Goal: Task Accomplishment & Management: Use online tool/utility

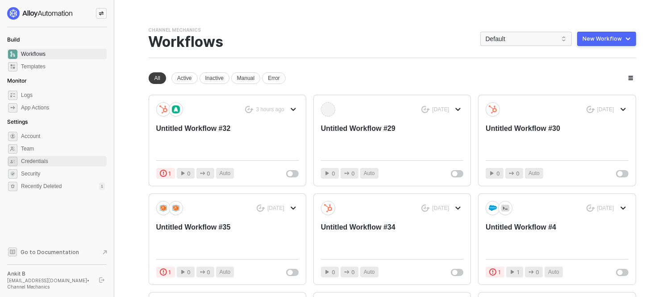
click at [60, 159] on span "Credentials" at bounding box center [63, 161] width 84 height 11
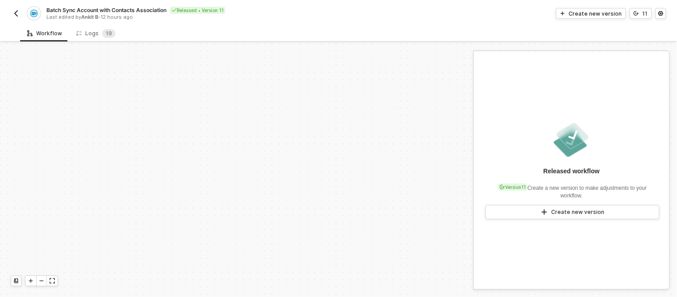
scroll to position [123, 0]
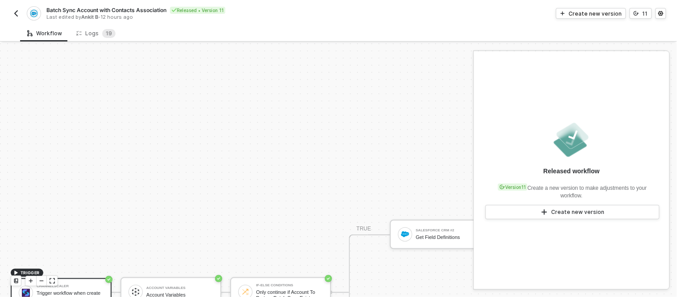
click at [167, 90] on div "TRIGGER Channelscaler Trigger workflow when create a new event Account Variable…" at bounding box center [603, 292] width 1206 height 743
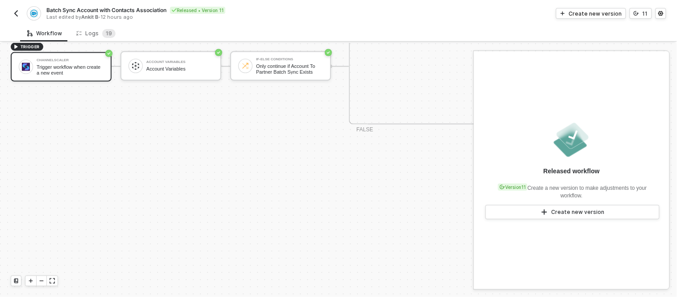
scroll to position [305, 0]
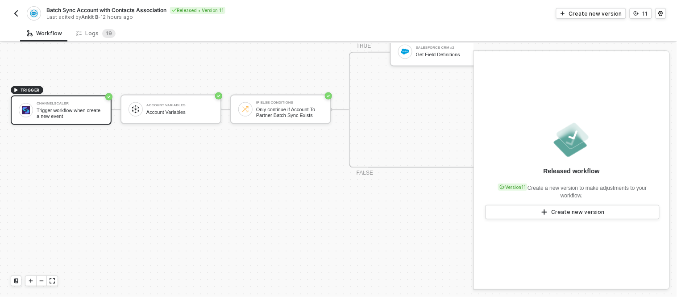
click at [18, 10] on img "button" at bounding box center [16, 13] width 7 height 7
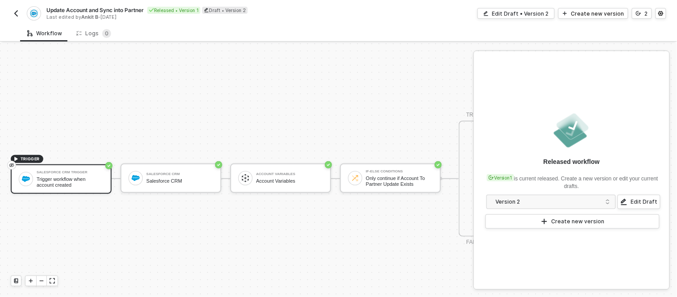
scroll to position [24, 0]
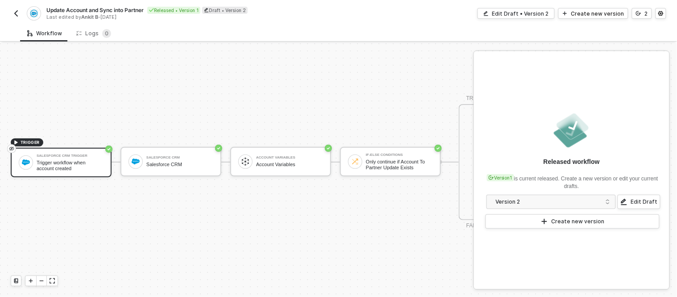
click at [108, 64] on div "TRIGGER Salesforce CRM Trigger Trigger workflow when account created Salesforce…" at bounding box center [338, 162] width 677 height 270
click at [15, 18] on button "button" at bounding box center [16, 13] width 11 height 11
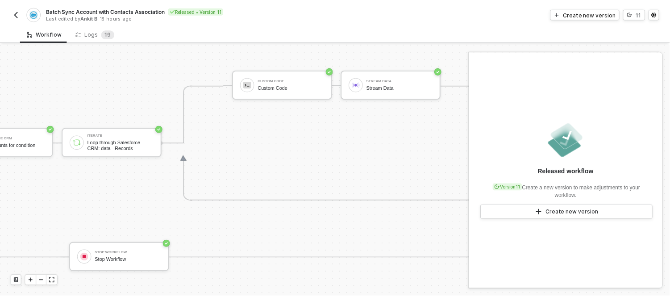
scroll to position [215, 655]
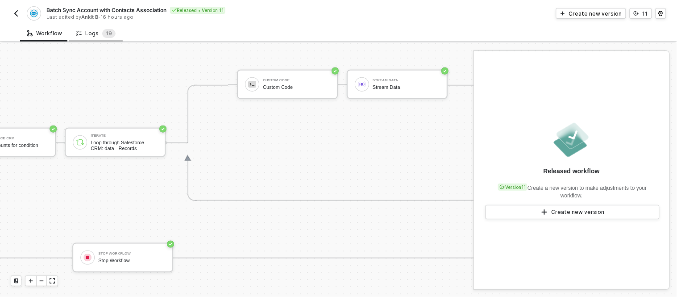
click at [100, 38] on div "Logs 1 9" at bounding box center [96, 33] width 54 height 17
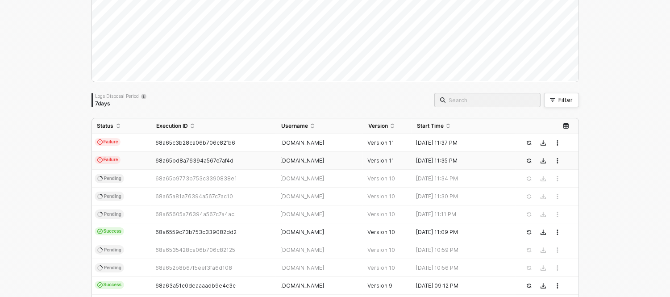
scroll to position [101, 0]
click at [213, 140] on span "68a65c3b28ca06b706c82fb6" at bounding box center [195, 142] width 80 height 7
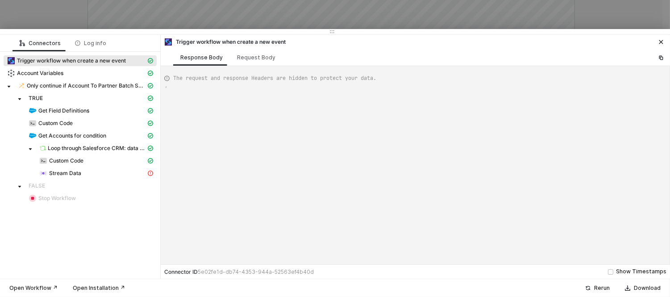
type textarea "{ "json": { "criteria": "LastModifiedDate >= 2025-04-25T00:00:00Z" }, "id": "3b…"
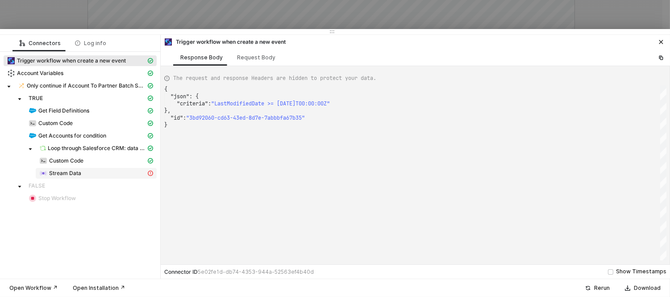
click at [92, 177] on span "Stream Data" at bounding box center [96, 173] width 121 height 11
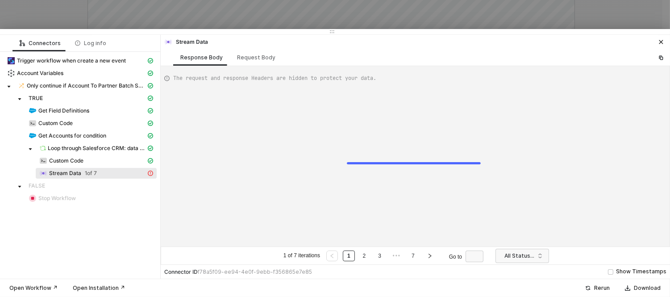
type textarea "{ "error": { "statusCode": 405, "message": "Request failed with status code 405…"
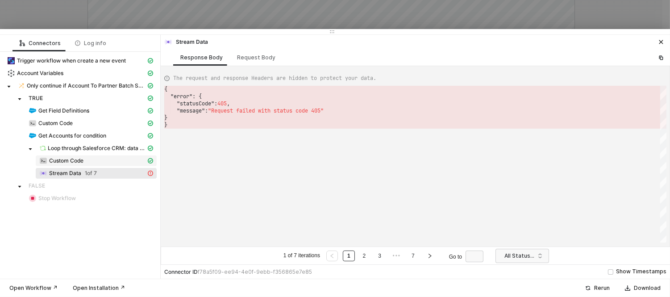
click at [68, 156] on span "Custom Code" at bounding box center [96, 160] width 121 height 11
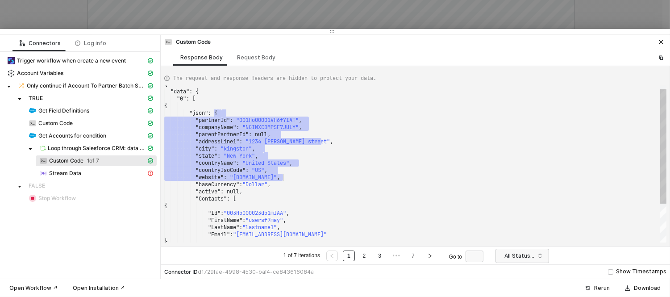
scroll to position [0, 0]
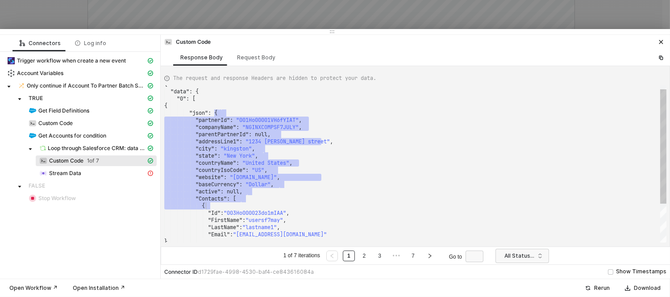
drag, startPoint x: 259, startPoint y: 115, endPoint x: 289, endPoint y: 204, distance: 93.8
click at [289, 206] on div "·········· "addressLine1" : · "1234 · waldeck · street" , ·········· "city" : ·…" at bounding box center [415, 188] width 502 height 214
type textarea ""state": "New York", "countryName": "United States", "countryIsoCode": "US", "w…"
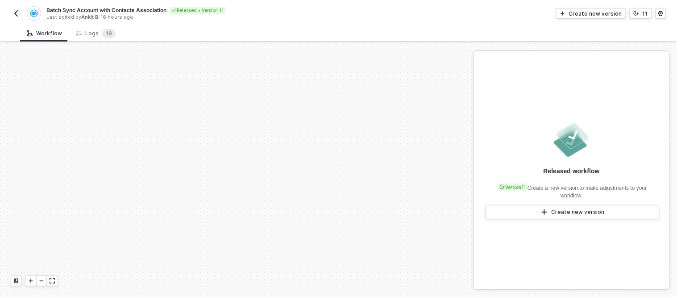
scroll to position [186, 0]
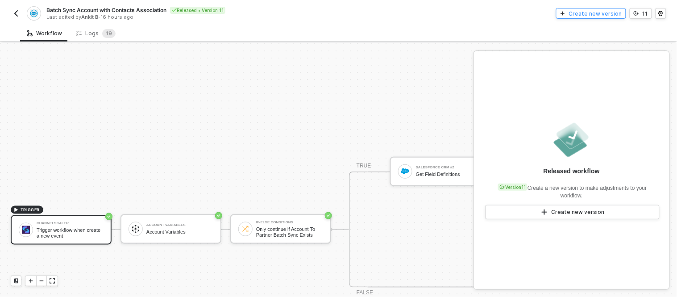
click at [604, 14] on div "Create new version" at bounding box center [595, 14] width 53 height 8
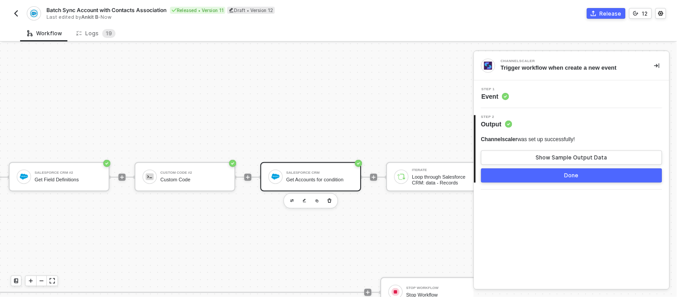
scroll to position [180, 431]
click at [289, 171] on div "Salesforce CRM" at bounding box center [318, 173] width 67 height 4
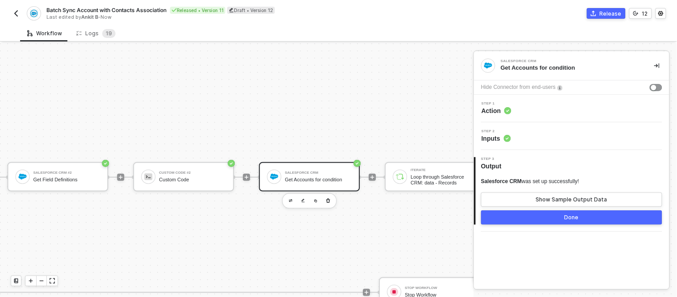
click at [534, 108] on div "Step 1 Action" at bounding box center [572, 108] width 193 height 13
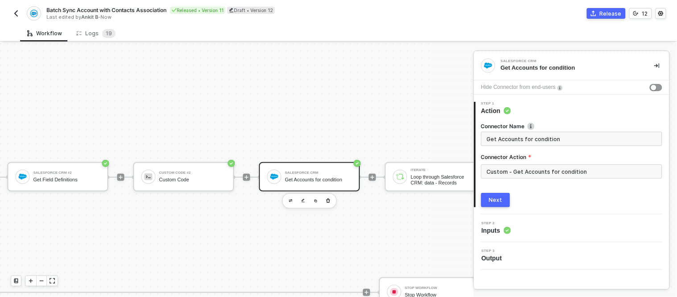
click at [517, 237] on div "2 Step 2 Inputs" at bounding box center [572, 228] width 196 height 28
click at [503, 230] on span "Inputs" at bounding box center [496, 230] width 29 height 9
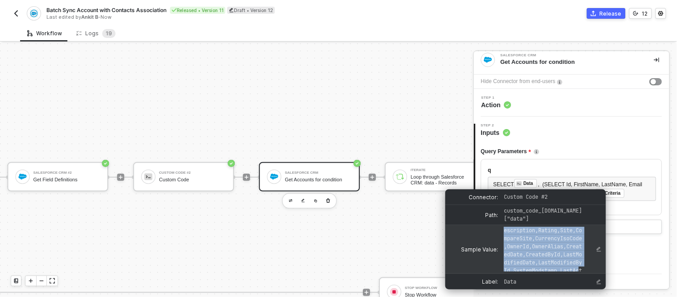
scroll to position [108, 0]
drag, startPoint x: 504, startPoint y: 225, endPoint x: 582, endPoint y: 262, distance: 86.5
click at [582, 262] on span "Id,IsDeleted,MasterRecordId,Name,CompareName,Type,ParentId,BillingAddress,Shipp…" at bounding box center [543, 275] width 78 height 296
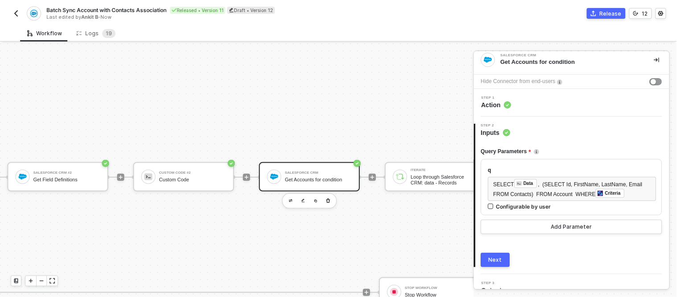
click at [572, 170] on div "q" at bounding box center [572, 170] width 168 height 8
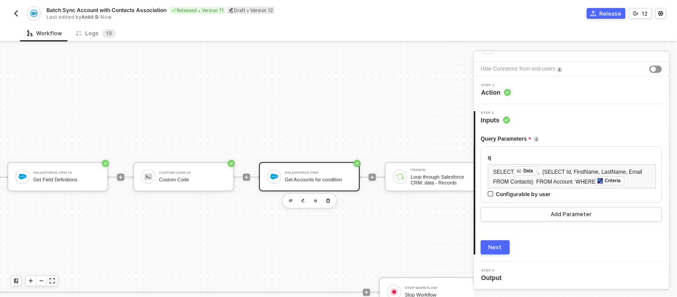
click at [436, 124] on div "TRIGGER Channelscaler Trigger workflow when create a new event Account Variable…" at bounding box center [247, 234] width 1356 height 743
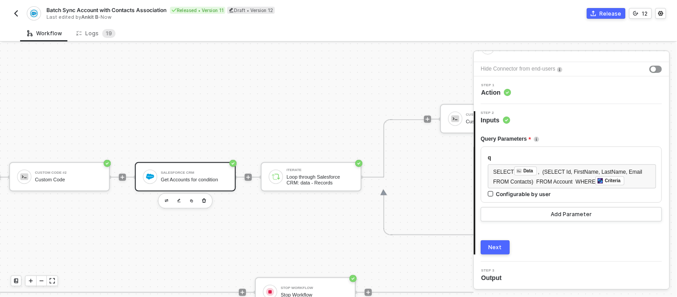
scroll to position [180, 556]
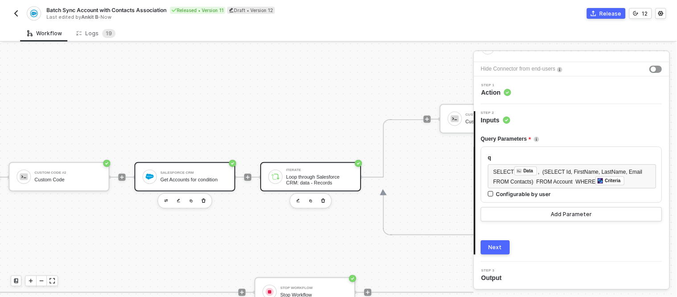
click at [312, 181] on div "Loop through Salesforce CRM: data - Records" at bounding box center [319, 179] width 67 height 11
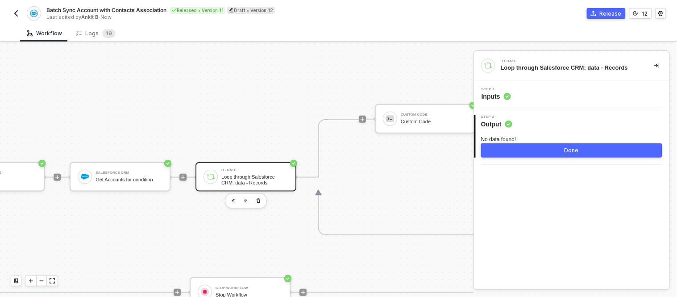
scroll to position [180, 621]
click at [532, 96] on div "Step 1 Inputs" at bounding box center [572, 94] width 193 height 13
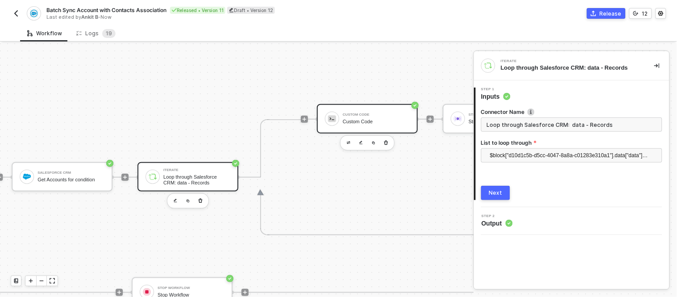
scroll to position [180, 679]
click at [356, 119] on div "Custom Code" at bounding box center [375, 122] width 67 height 6
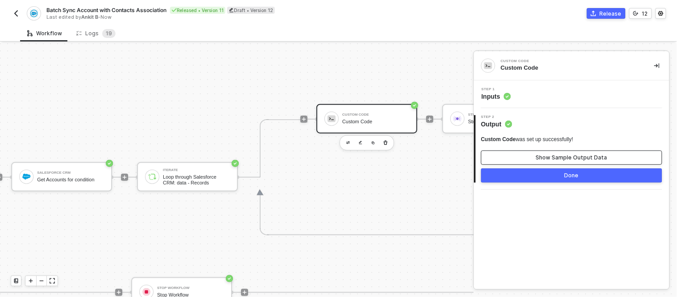
click at [530, 158] on button "Show Sample Output Data" at bounding box center [571, 157] width 181 height 14
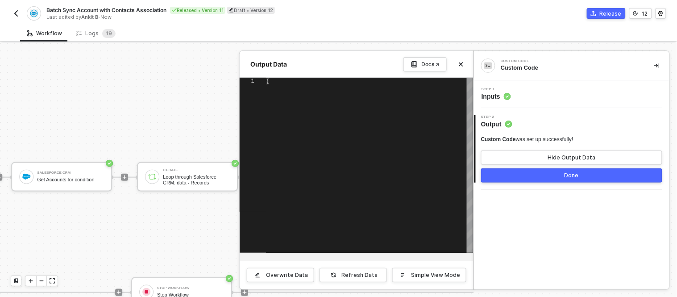
type textarea "{ "Contacts": [] }"
click at [239, 42] on div "Workflow Logs 1 9 TRIGGER Channelscaler Trigger workflow when create a new even…" at bounding box center [338, 161] width 677 height 272
click at [462, 65] on icon "icon-close" at bounding box center [461, 65] width 4 height 4
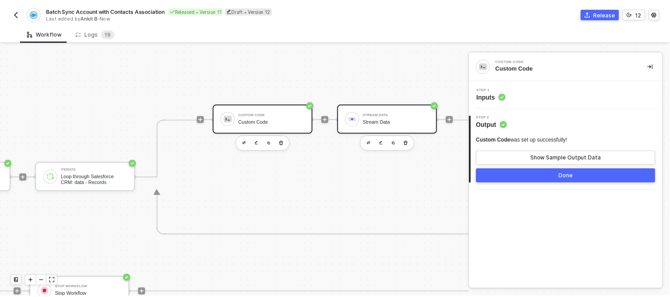
scroll to position [180, 781]
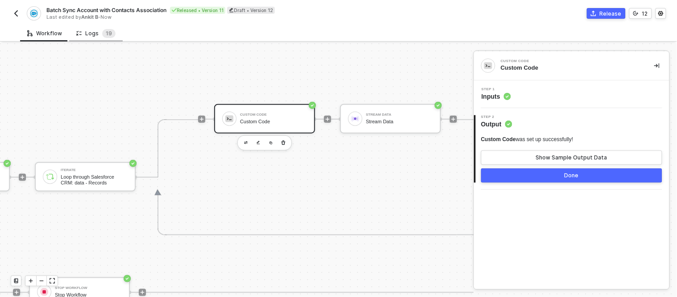
click at [86, 26] on div "Logs 1 9" at bounding box center [96, 33] width 54 height 17
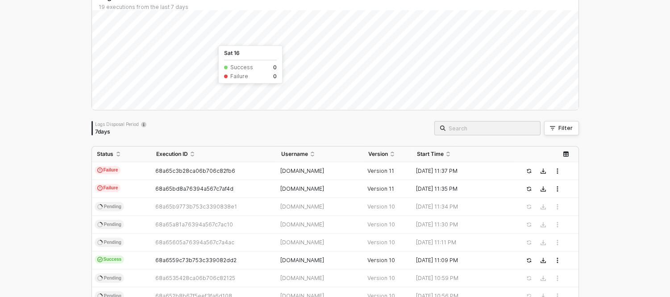
scroll to position [74, 0]
click at [124, 166] on td "Failure" at bounding box center [121, 170] width 59 height 18
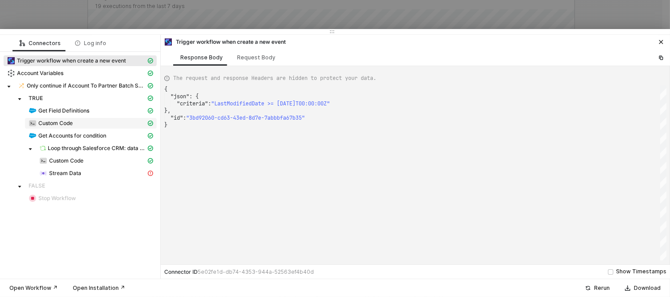
click at [56, 119] on div "Custom Code" at bounding box center [87, 123] width 117 height 8
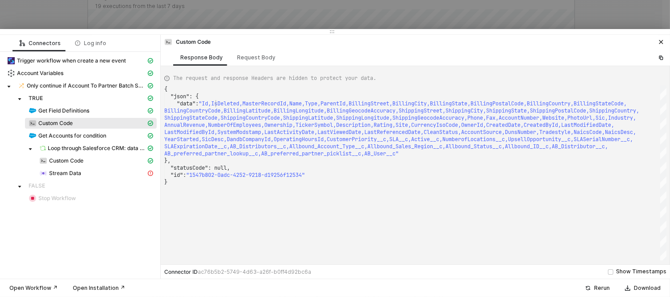
scroll to position [0, 1560]
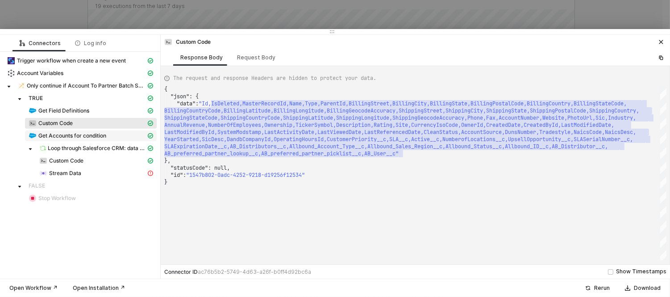
click at [45, 134] on span "Get Accounts for condition" at bounding box center [72, 135] width 68 height 7
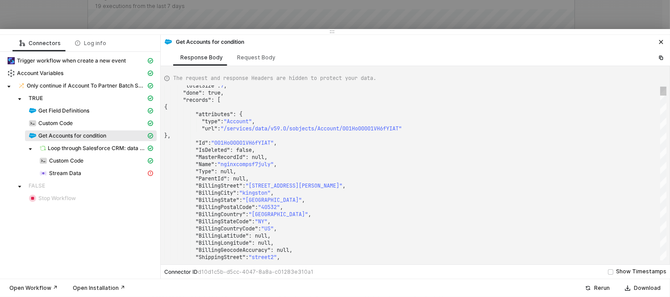
scroll to position [0, 0]
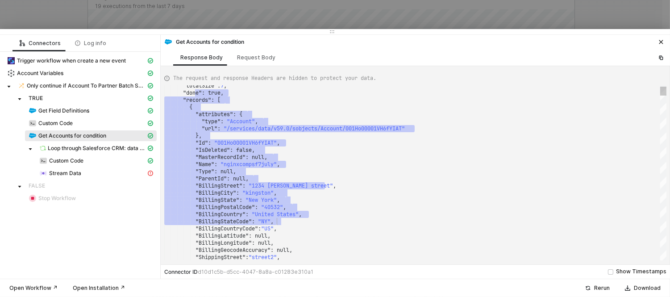
type textarea ""BillingPostalCode": "40532", "BillingCountry": "[GEOGRAPHIC_DATA]", "BillingSt…"
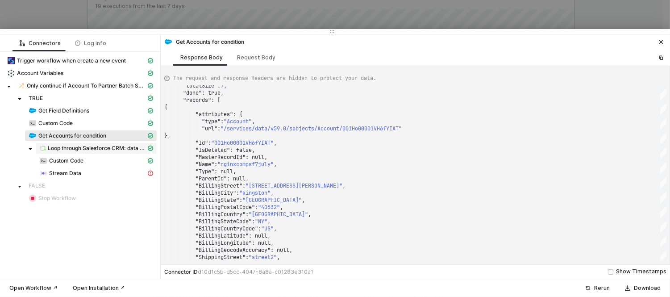
click at [75, 150] on span "Loop through Salesforce CRM: data - Records" at bounding box center [97, 148] width 98 height 7
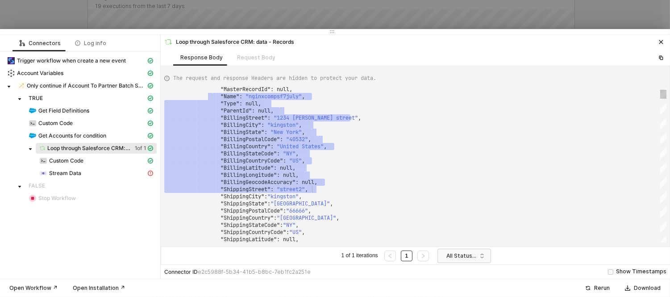
drag, startPoint x: 213, startPoint y: 87, endPoint x: 313, endPoint y: 191, distance: 144.3
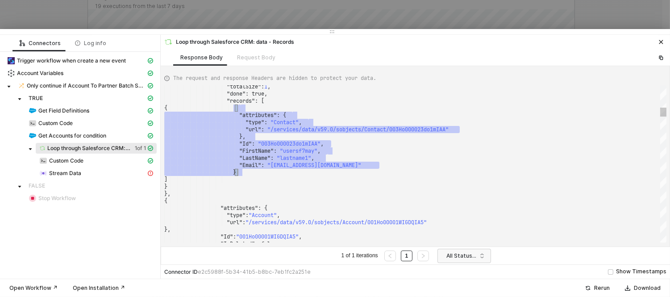
type textarea ""Id": "003Ho000023do1mIAA", "FirstName": "usersf7may", "LastName": "lastname1",…"
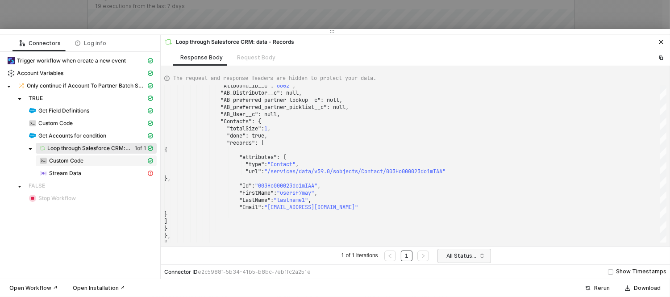
click at [97, 163] on div "Custom Code" at bounding box center [92, 161] width 107 height 8
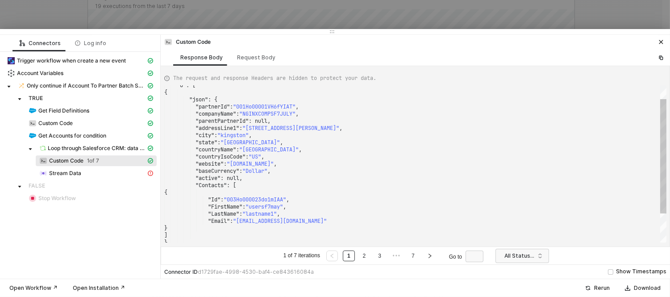
click at [206, 109] on span ""partnerId"" at bounding box center [213, 106] width 34 height 7
click at [196, 118] on div ""0" : [ { "json" : { "partnerId" : "001Ho00001VH6fYIAT" , "companyName" : "NGIN…" at bounding box center [415, 164] width 502 height 157
click at [217, 109] on span ""companyName"" at bounding box center [216, 111] width 41 height 7
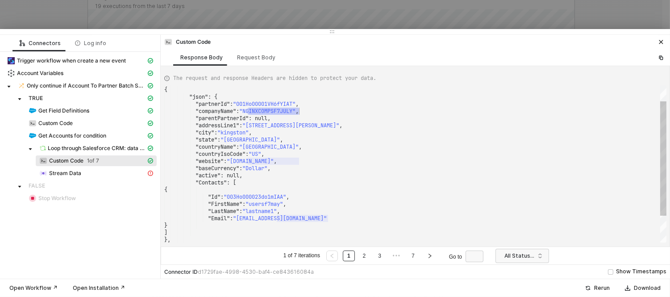
click at [315, 178] on div ""active" : null," at bounding box center [415, 175] width 502 height 7
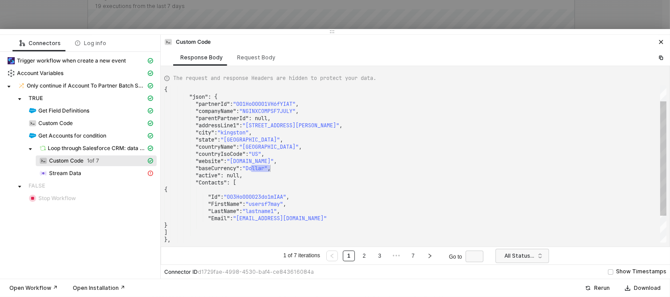
click at [319, 174] on div ""active" : null," at bounding box center [415, 175] width 502 height 7
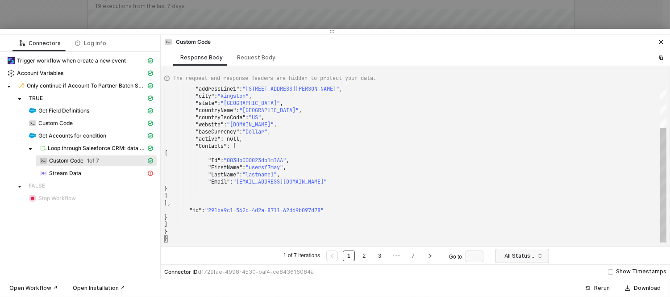
click at [251, 239] on div "}" at bounding box center [415, 238] width 502 height 7
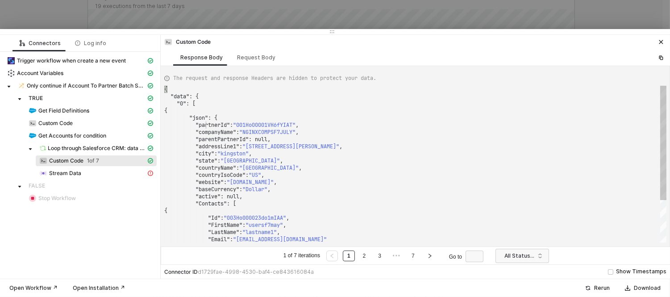
click at [207, 126] on span ""partnerId"" at bounding box center [213, 124] width 34 height 7
click at [233, 118] on div ""json" : {" at bounding box center [415, 117] width 502 height 7
click at [76, 161] on span "Custom Code" at bounding box center [66, 160] width 34 height 7
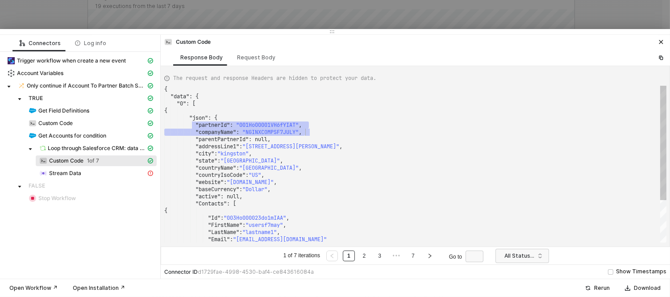
drag, startPoint x: 197, startPoint y: 123, endPoint x: 302, endPoint y: 129, distance: 105.6
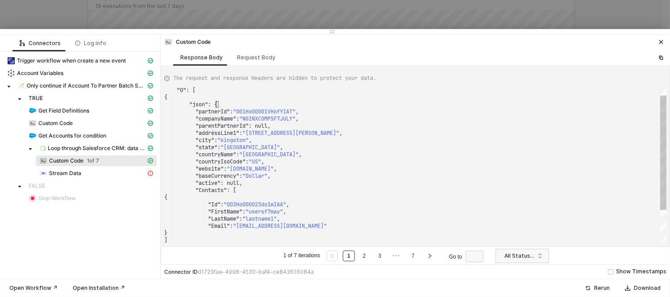
drag, startPoint x: 213, startPoint y: 134, endPoint x: 243, endPoint y: 165, distance: 43.3
type textarea "{ "data": { "0": [ { "json": { "partnerId": "001Ho00001VH6fYIAT", "companyName"…"
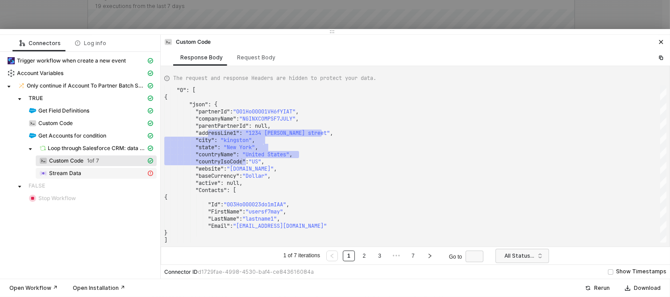
click at [103, 176] on div "Stream Data" at bounding box center [92, 173] width 107 height 8
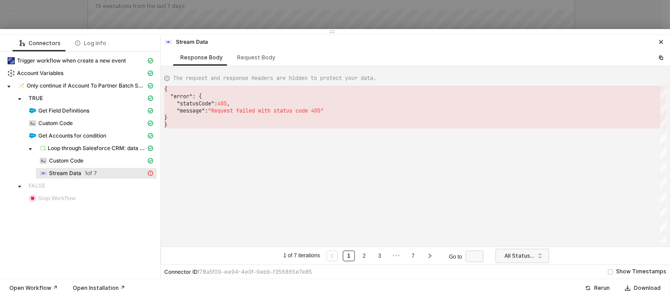
scroll to position [0, 2]
drag, startPoint x: 216, startPoint y: 114, endPoint x: 325, endPoint y: 111, distance: 109.4
click at [325, 111] on div "{ "error" : { "statusCode" : 405 , "message" : "Request · failed · with · statu…" at bounding box center [415, 164] width 502 height 157
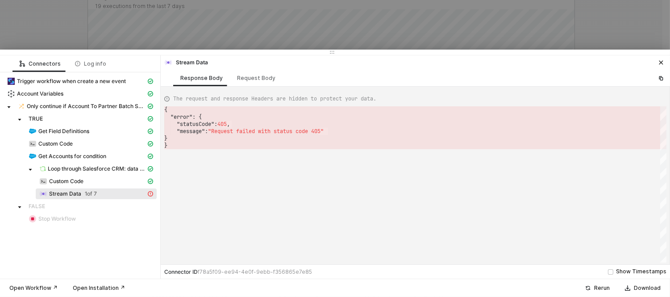
drag, startPoint x: 334, startPoint y: 32, endPoint x: 332, endPoint y: 50, distance: 17.5
click at [332, 50] on icon "icon-drag-indicator" at bounding box center [332, 52] width 5 height 5
click at [70, 155] on span "Get Accounts for condition" at bounding box center [72, 156] width 68 height 7
type textarea "{ "json": { "data": { "totalSize": 7, "done": true, "records": [ { "attributes"…"
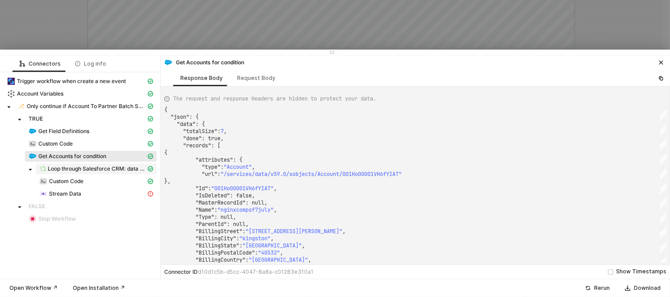
click at [80, 166] on span "Loop through Salesforce CRM: data - Records" at bounding box center [97, 168] width 98 height 7
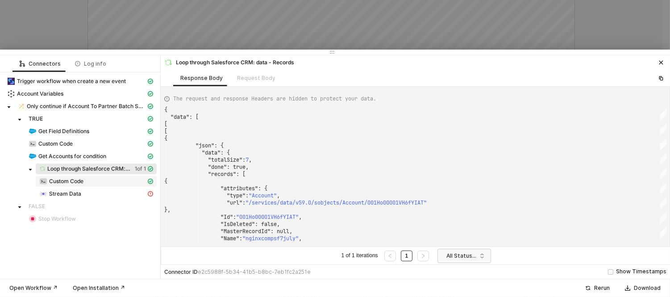
click at [73, 179] on span "Custom Code" at bounding box center [66, 181] width 34 height 7
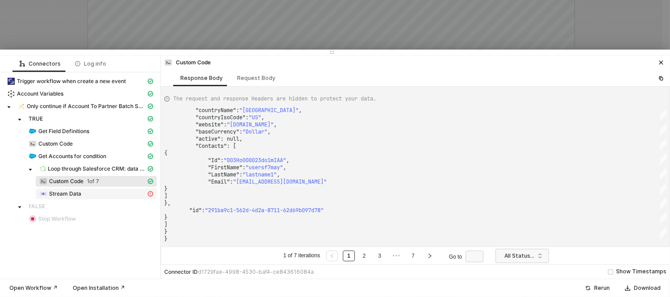
click at [63, 195] on span "Stream Data" at bounding box center [65, 193] width 32 height 7
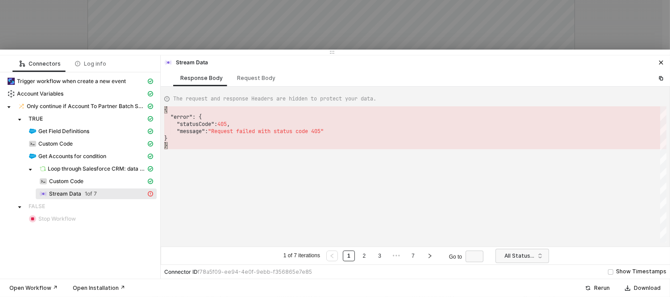
scroll to position [0, 2]
click at [213, 183] on div "{ "error" : { "statusCode" : 405 , "message" : "Request failed with status code…" at bounding box center [415, 174] width 502 height 136
click at [69, 182] on span "Custom Code" at bounding box center [66, 181] width 34 height 7
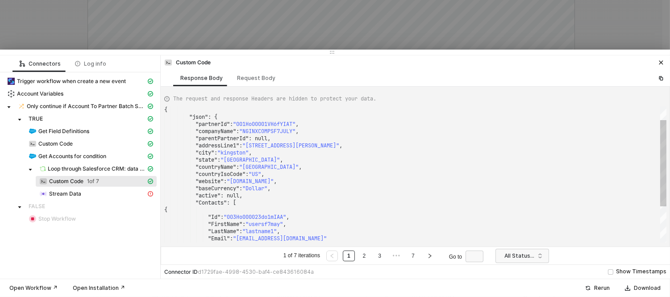
scroll to position [0, 0]
click at [263, 122] on span ""001Ho00001VH6fYIAT"" at bounding box center [264, 124] width 63 height 7
click at [318, 171] on div ""countryIsoCode" : "US" ," at bounding box center [415, 174] width 502 height 7
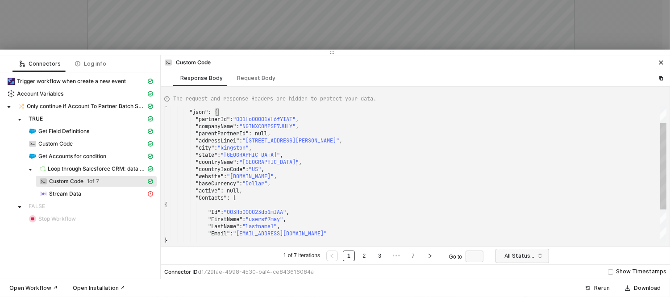
type textarea "{ "data": { "0": [ { "json": { "partnerId": "001Ho00001VH6fYIAT", "companyName"…"
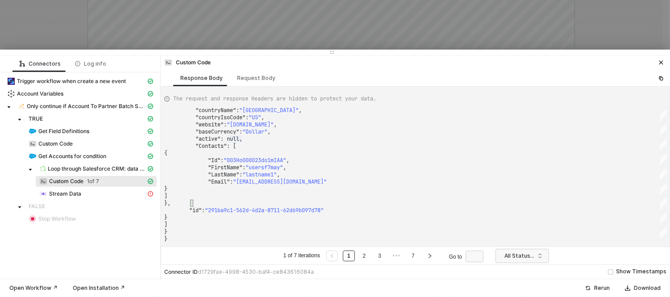
click at [174, 6] on div at bounding box center [335, 148] width 670 height 297
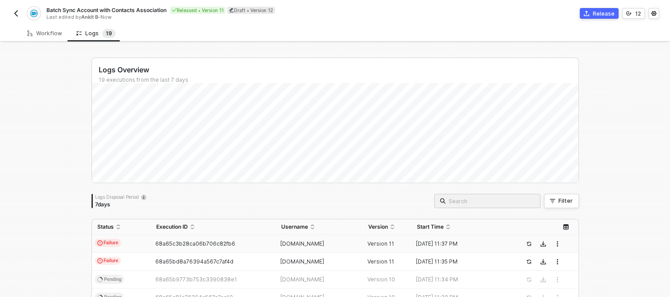
click at [11, 10] on button "button" at bounding box center [16, 13] width 11 height 11
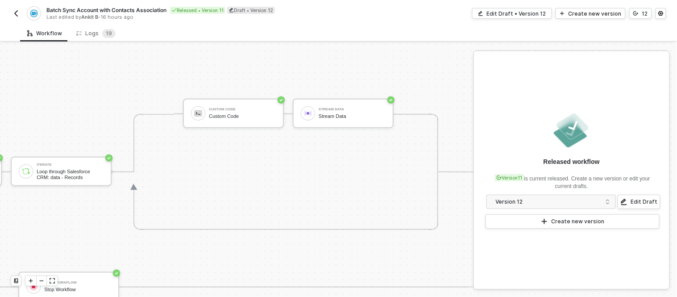
scroll to position [186, 738]
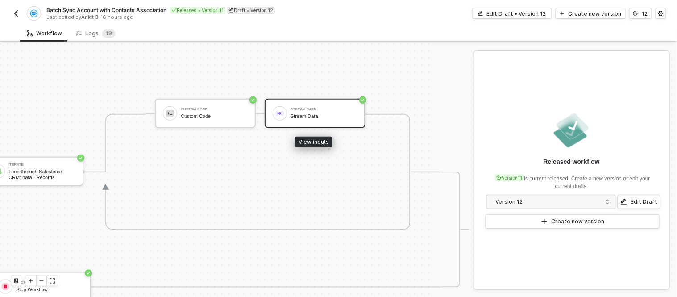
click at [333, 121] on div "Stream Data Stream Data" at bounding box center [324, 113] width 67 height 17
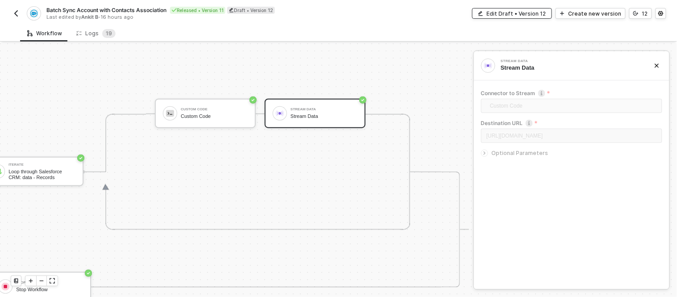
click at [541, 12] on div "Edit Draft • Version 12" at bounding box center [516, 14] width 59 height 8
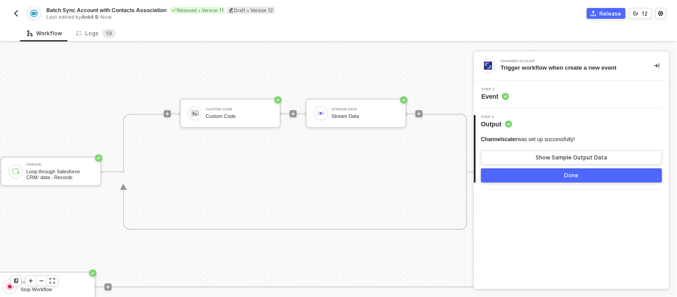
scroll to position [186, 816]
click at [521, 100] on div "Step 1 Event" at bounding box center [572, 94] width 193 height 13
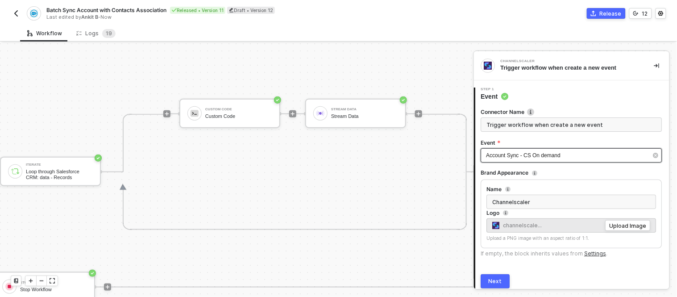
scroll to position [34, 0]
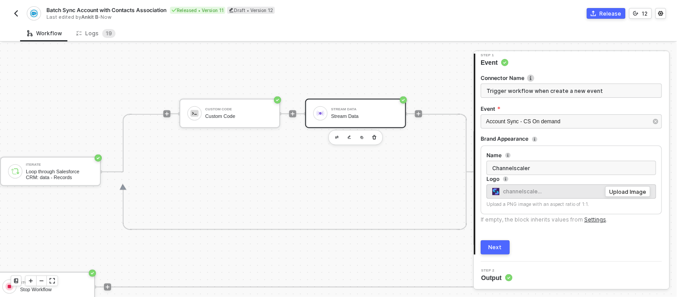
click at [360, 113] on div "Stream Data" at bounding box center [364, 116] width 67 height 6
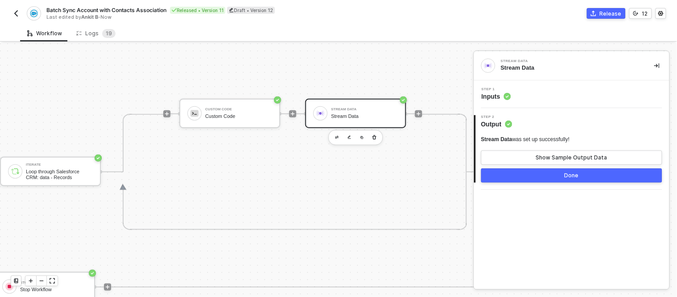
click at [526, 100] on div "Step 1 Inputs" at bounding box center [572, 94] width 193 height 13
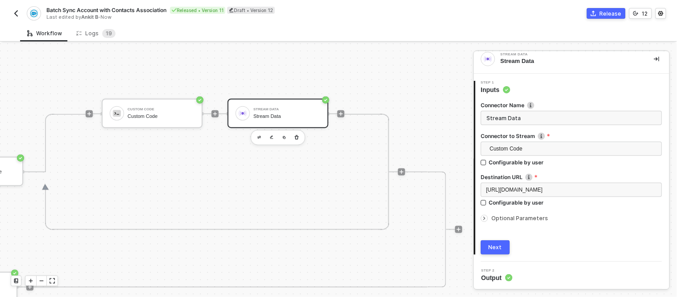
scroll to position [186, 894]
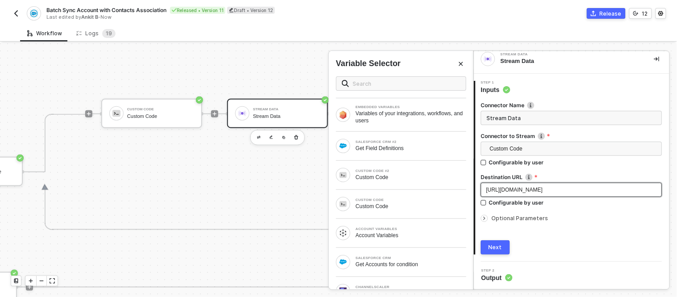
click at [573, 188] on div "https://api.dev.allbound.xyz/v5" at bounding box center [572, 190] width 171 height 8
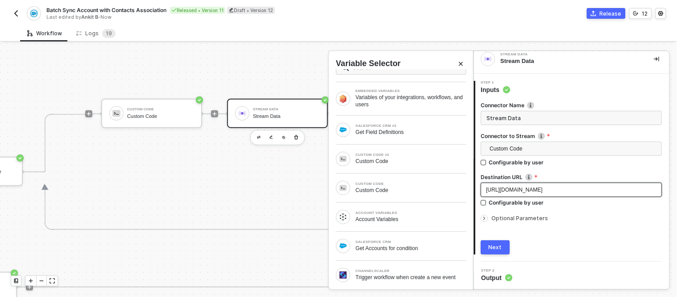
drag, startPoint x: 563, startPoint y: 193, endPoint x: 480, endPoint y: 191, distance: 83.5
click at [480, 191] on div "Connector Name Stream Data Connector to Stream Custom Code Configurable by user…" at bounding box center [573, 174] width 194 height 160
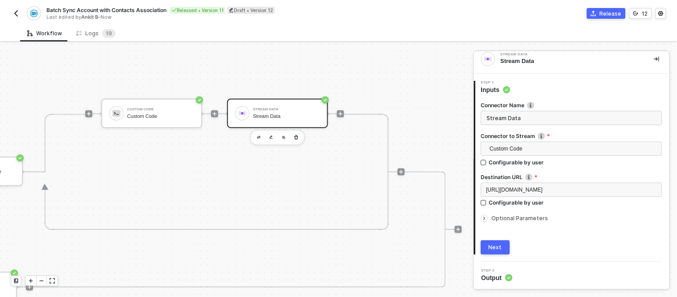
click at [584, 90] on div "Step 1 Inputs" at bounding box center [573, 87] width 194 height 13
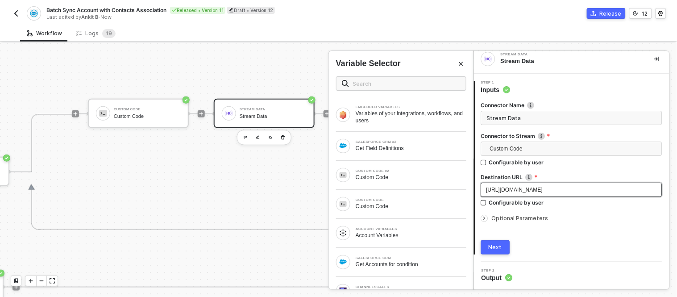
click at [520, 190] on span "https://api.dev.allbound.xyz/v5" at bounding box center [515, 190] width 57 height 6
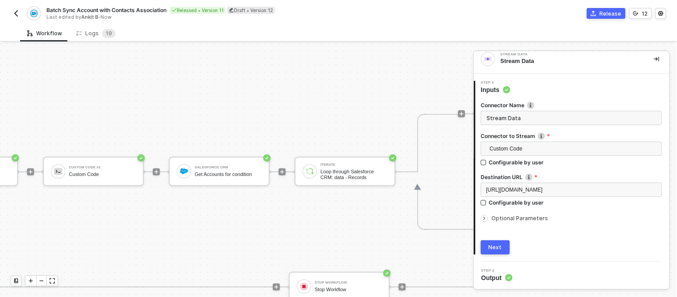
scroll to position [186, 521]
click at [182, 75] on div "TRIGGER Channelscaler Trigger workflow when create a new event Account Variable…" at bounding box center [157, 229] width 1356 height 743
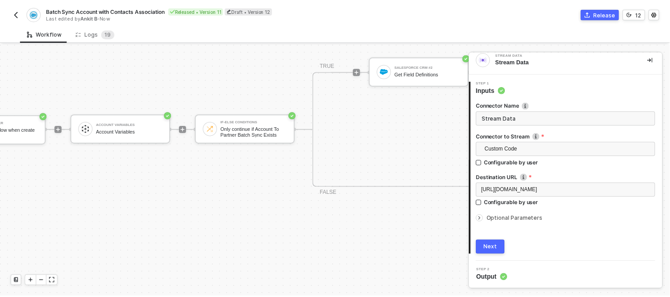
scroll to position [286, 0]
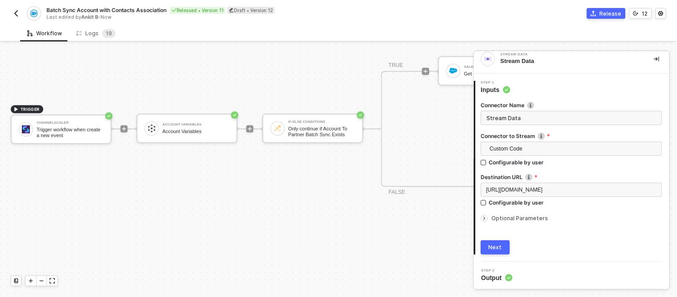
click at [185, 70] on div "TRIGGER Channelscaler Trigger workflow when create a new event Account Variable…" at bounding box center [678, 128] width 1356 height 743
click at [86, 33] on div "Logs 1 9" at bounding box center [95, 33] width 39 height 9
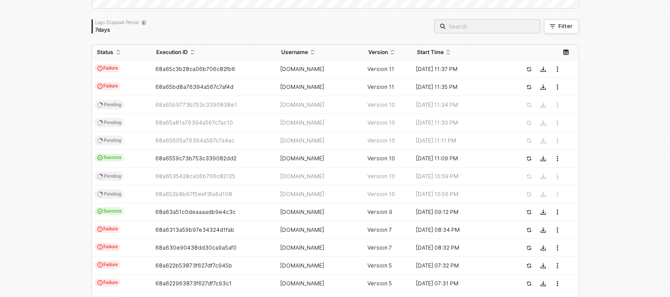
scroll to position [175, 0]
click at [135, 68] on td "Failure" at bounding box center [121, 69] width 59 height 18
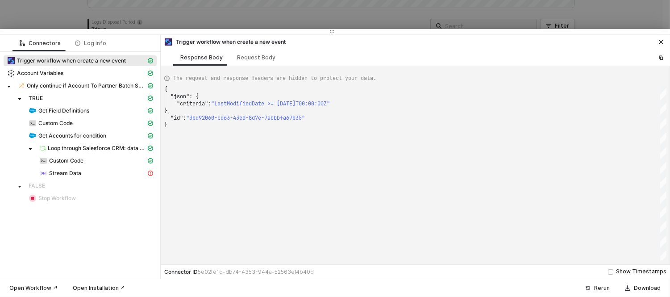
click at [132, 24] on div at bounding box center [335, 148] width 670 height 297
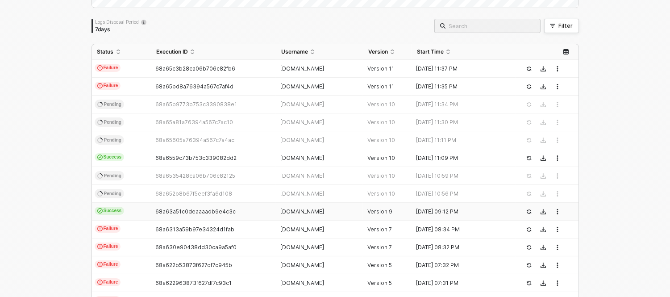
click at [111, 212] on span "Success" at bounding box center [110, 211] width 30 height 8
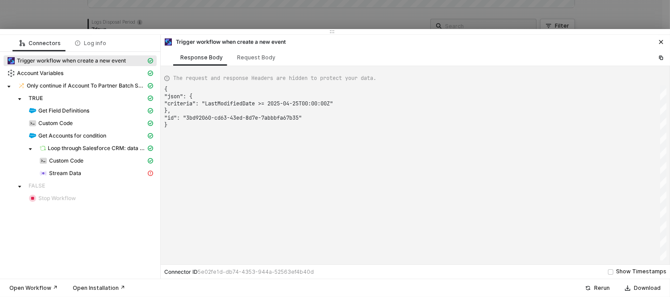
type textarea "{ "json": { "criteria": "LastModifiedDate >= 2024-06-25T00:00:00Z" }, "id": "07…"
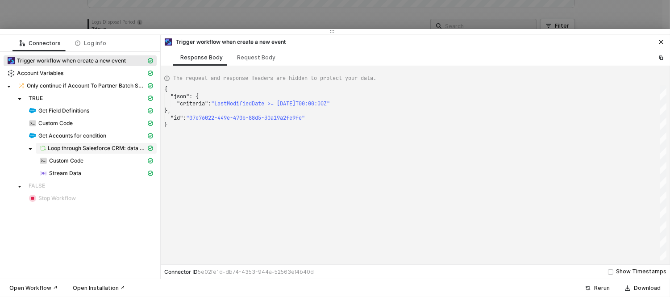
click at [90, 145] on span "Loop through Salesforce CRM: data - Records" at bounding box center [97, 148] width 98 height 7
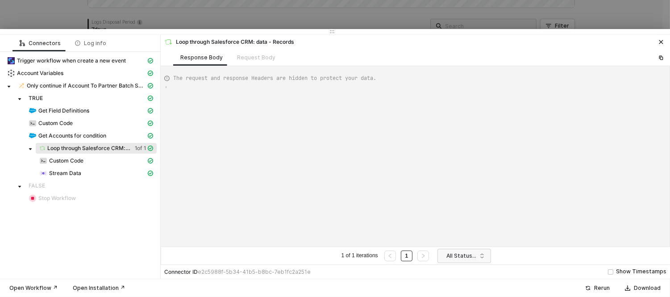
type textarea "{ "data": [ [ [ { "json": { "data": { "totalSize": 42, "done": true, "records":…"
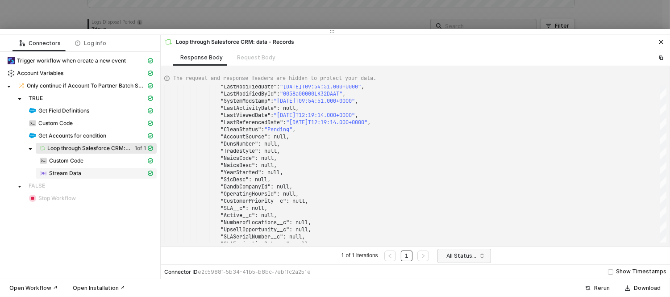
click at [51, 176] on span "Stream Data" at bounding box center [65, 173] width 32 height 7
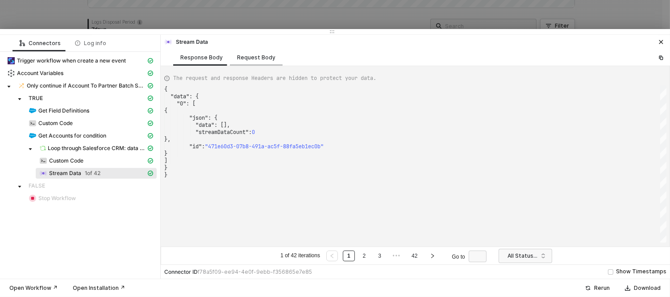
scroll to position [175, 0]
click at [239, 58] on div "Request Body" at bounding box center [256, 57] width 38 height 7
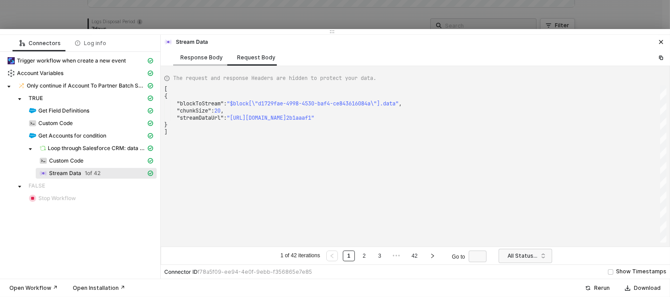
click at [208, 55] on div "Response Body" at bounding box center [201, 57] width 42 height 7
type textarea "{ "data": { "0": [ { "json": { "data": [], "streamDataCount": 0 }, "id": "471e6…"
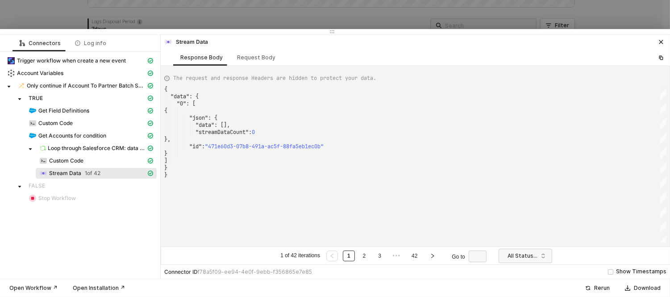
click at [97, 154] on div "Loop through Salesforce CRM: data - Records" at bounding box center [80, 149] width 153 height 13
click at [85, 159] on div "Custom Code" at bounding box center [92, 161] width 107 height 8
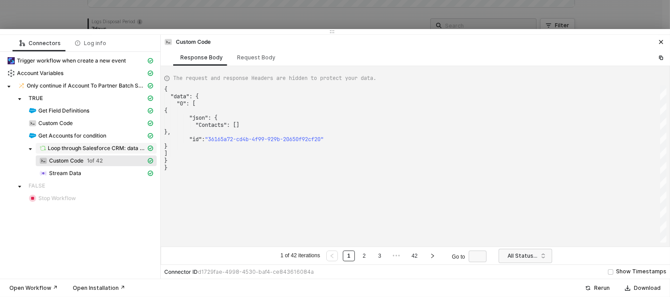
click at [83, 145] on span "Loop through Salesforce CRM: data - Records" at bounding box center [97, 148] width 98 height 7
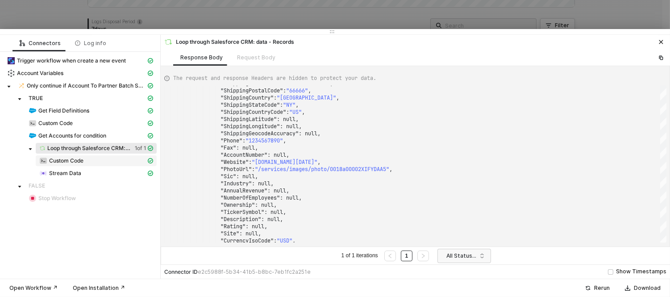
click at [71, 163] on span "Custom Code" at bounding box center [66, 160] width 34 height 7
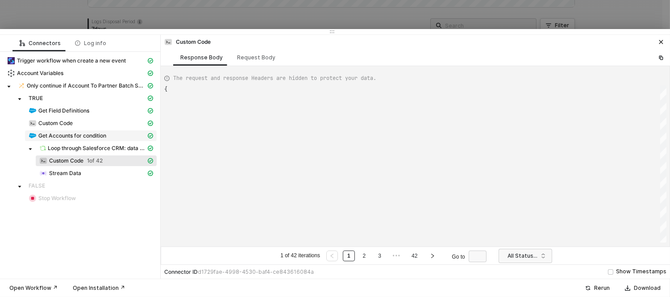
type textarea "{ "data": { "0": [ { "json": { "Contacts": [] }, "id": "36165a72-cd4b-4f99-929b…"
click at [249, 10] on div at bounding box center [335, 148] width 670 height 297
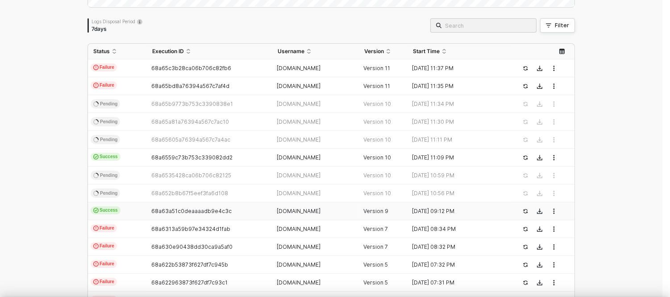
click at [249, 10] on div at bounding box center [335, 148] width 670 height 297
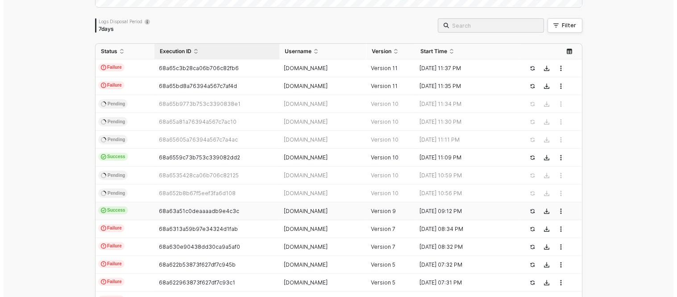
scroll to position [0, 0]
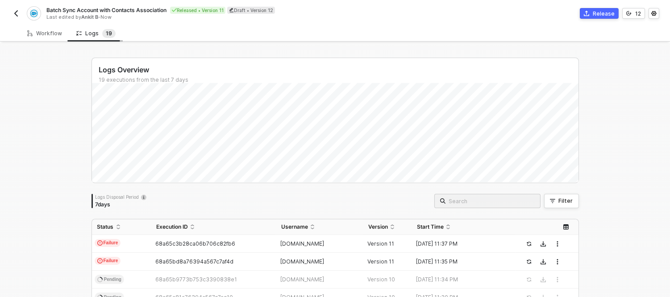
click at [69, 33] on div "Logs 1 9" at bounding box center [96, 33] width 54 height 17
click at [42, 33] on div "Workflow" at bounding box center [44, 33] width 35 height 7
